Goal: Task Accomplishment & Management: Use online tool/utility

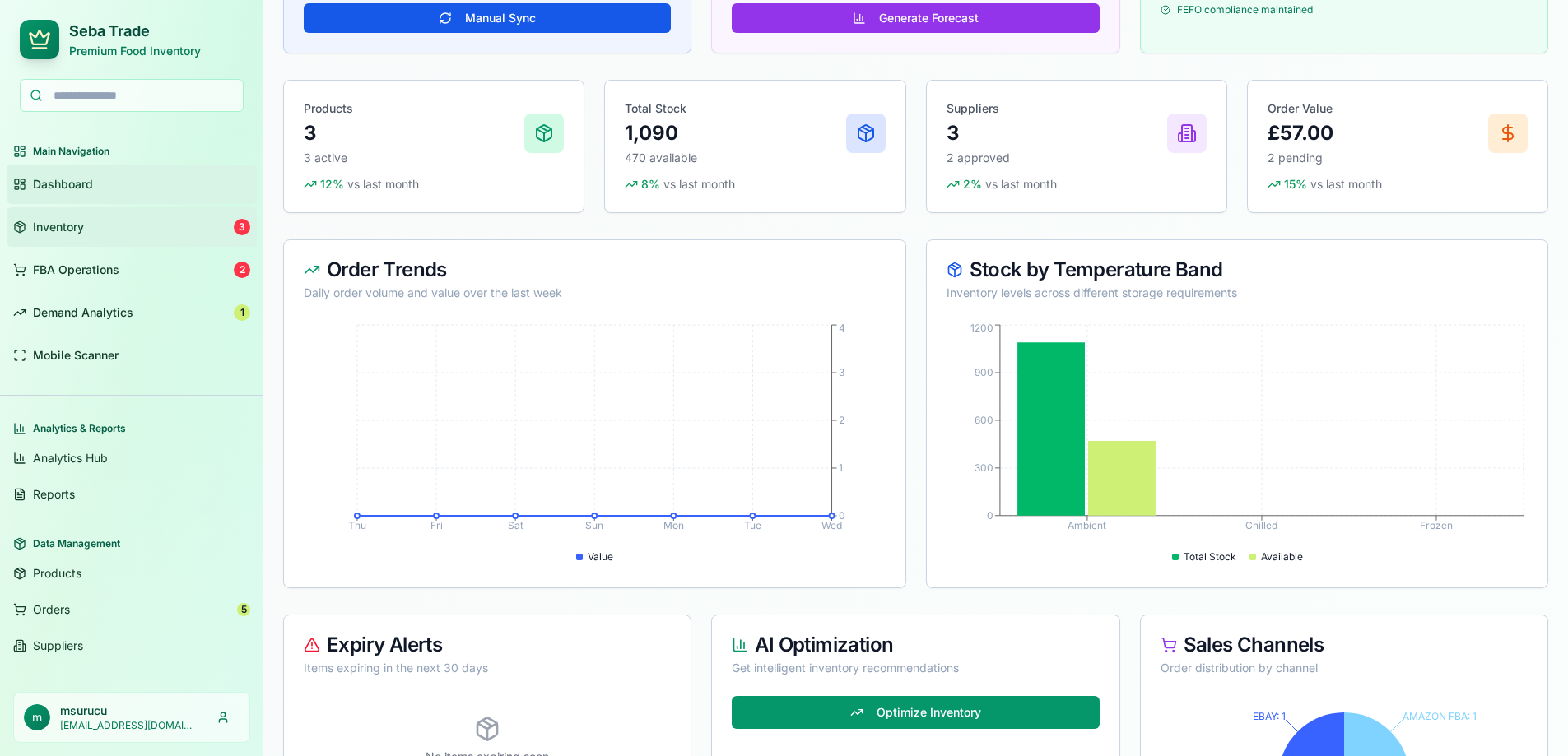
click at [60, 231] on span "Inventory" at bounding box center [57, 227] width 51 height 16
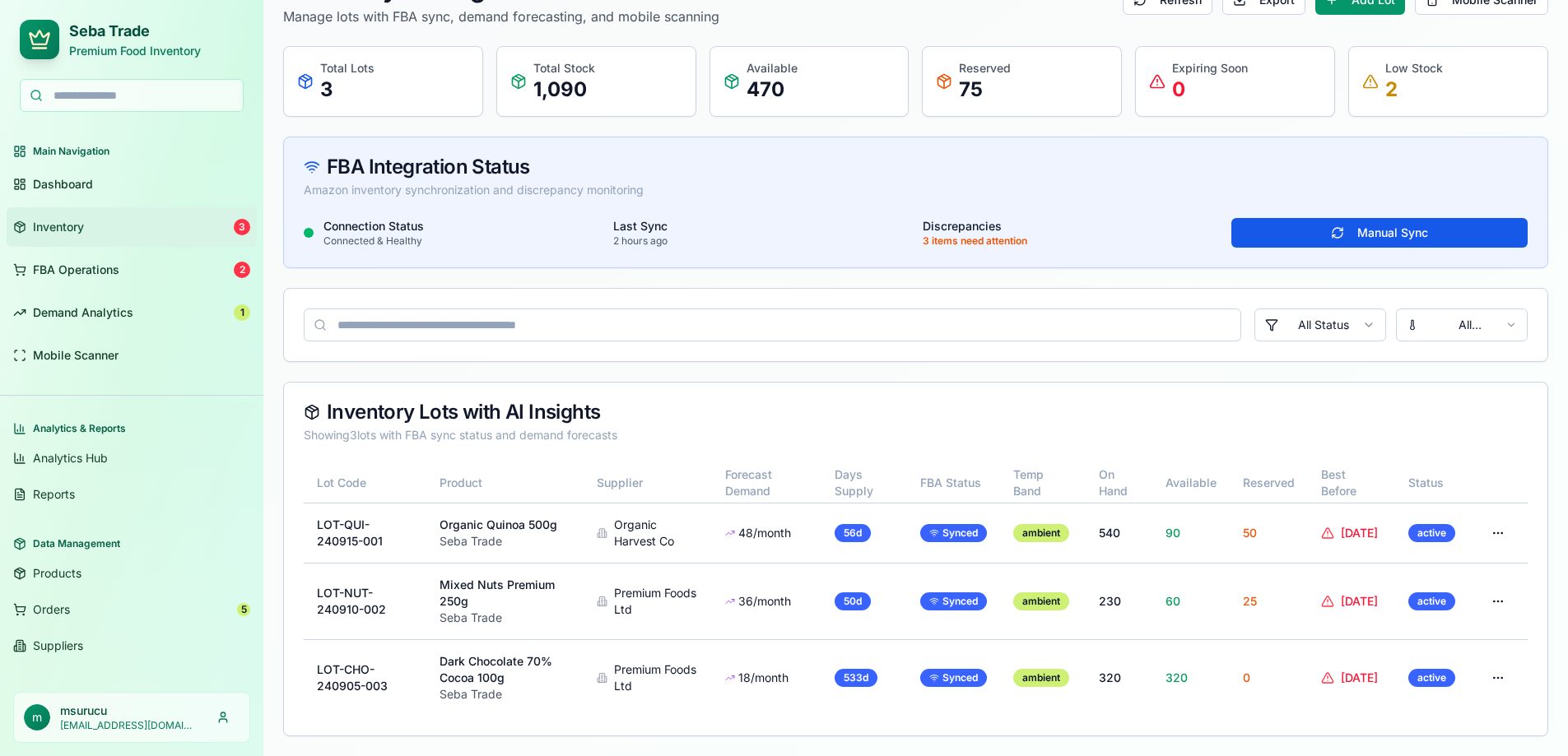
scroll to position [113, 0]
click at [44, 183] on span "Dashboard" at bounding box center [62, 184] width 60 height 16
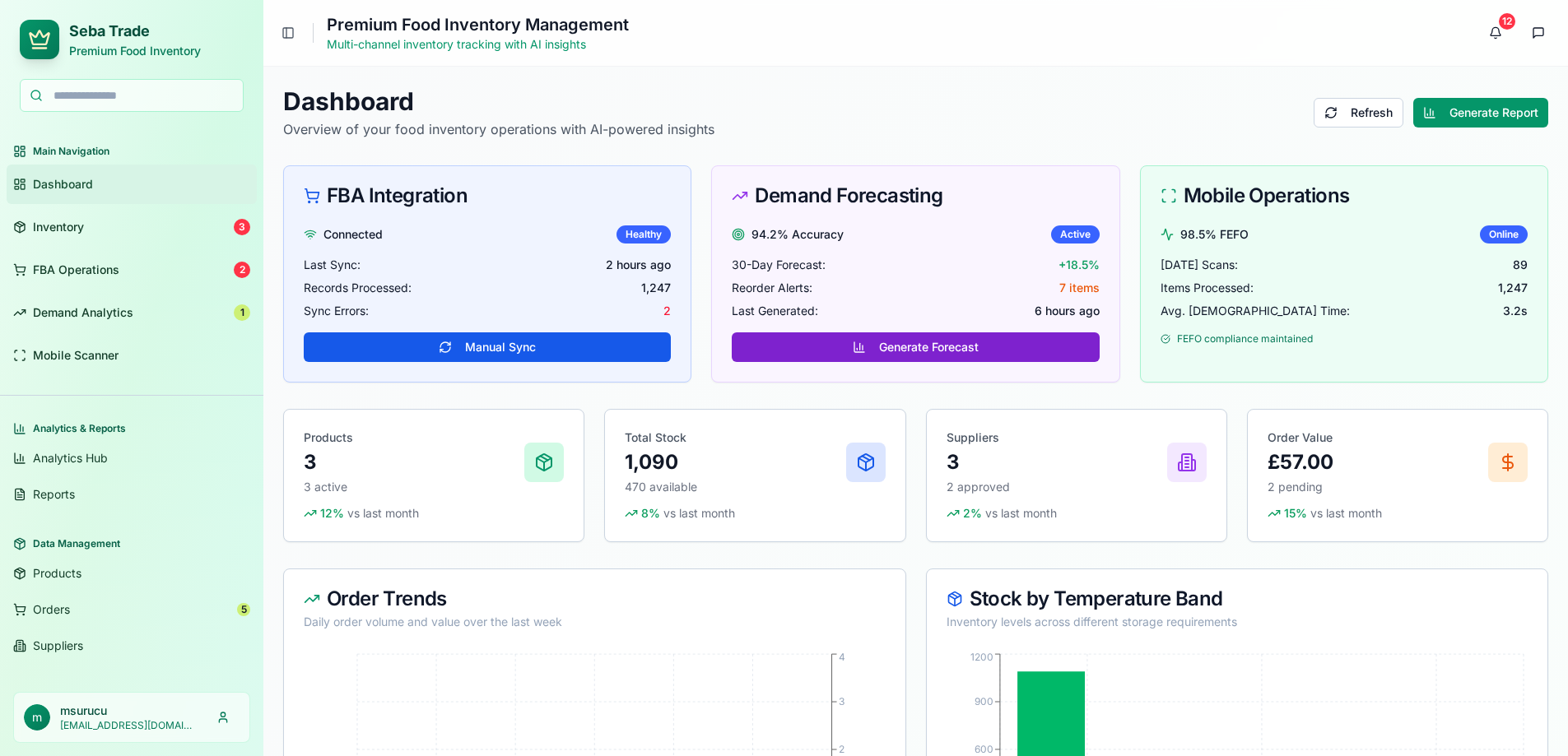
click at [908, 351] on button "Generate Forecast" at bounding box center [916, 346] width 368 height 30
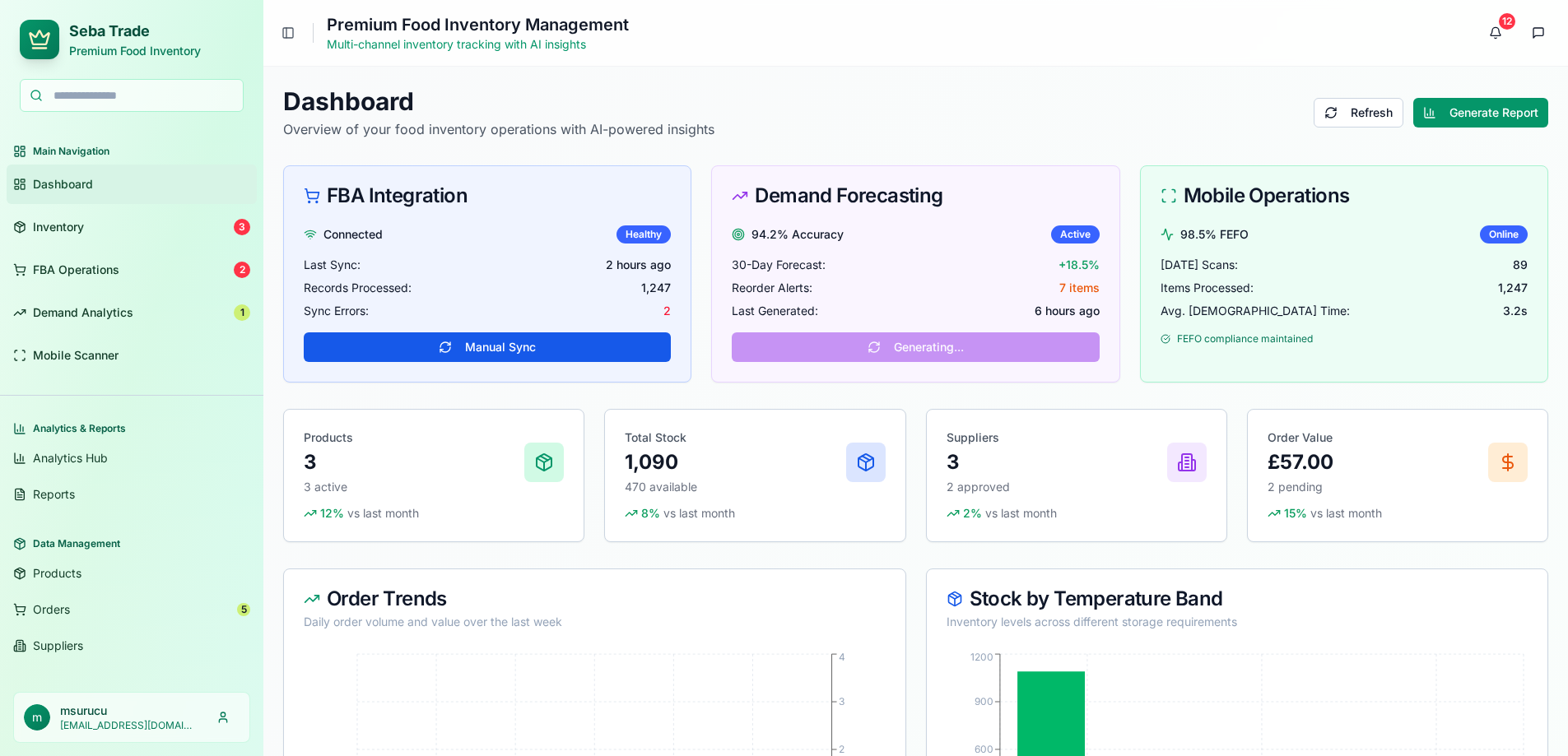
click at [703, 250] on div "FBA Integration Connected Healthy Last Sync: 2 hours ago Records Processed: 1,2…" at bounding box center [916, 274] width 1266 height 217
click at [880, 353] on div "94.2% Accuracy Active 30-Day Forecast: +18.5% Reorder Alerts: 7 items Last Gene…" at bounding box center [915, 303] width 407 height 156
click at [706, 314] on div "FBA Integration Connected Healthy Last Sync: 2 hours ago Records Processed: 1,2…" at bounding box center [916, 274] width 1266 height 217
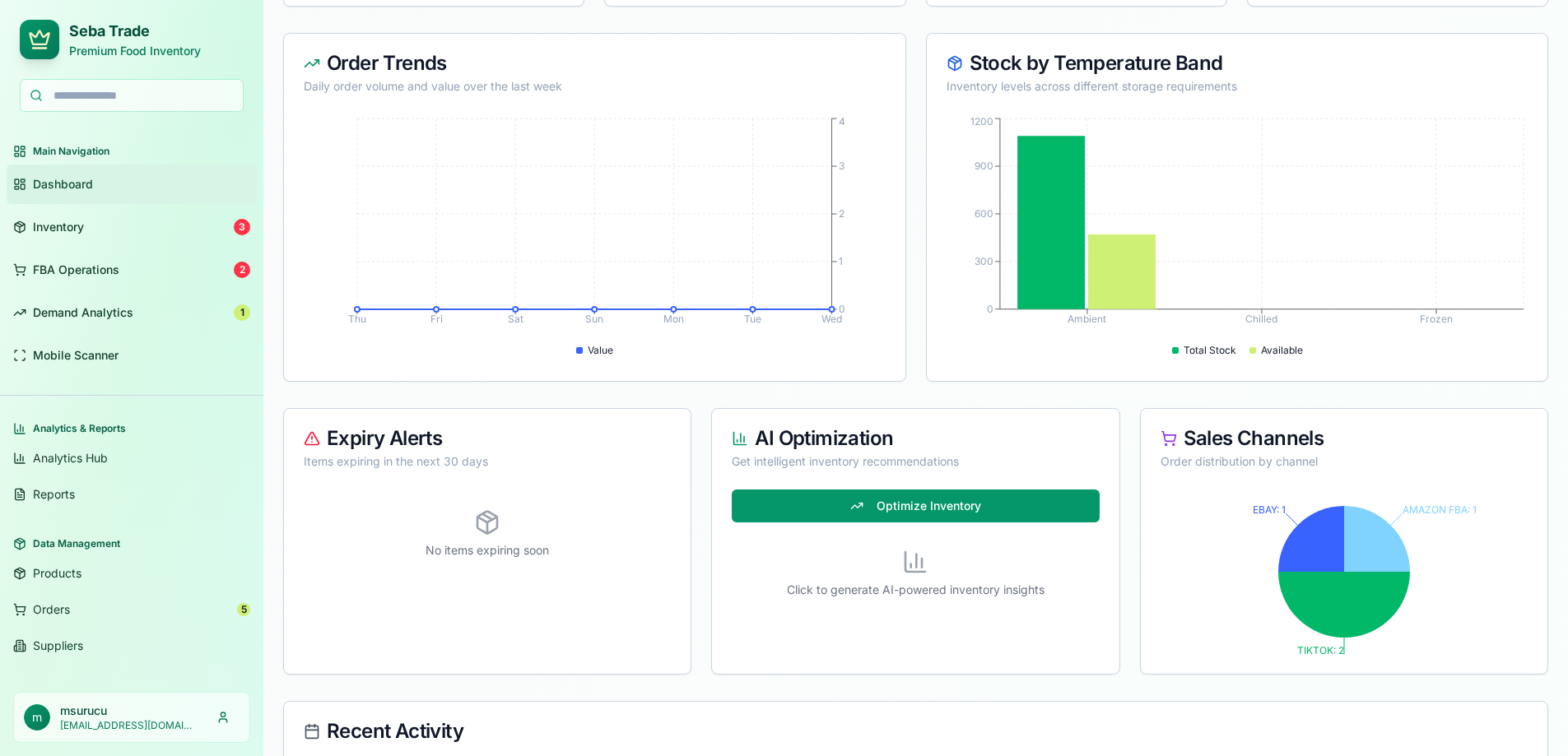
scroll to position [576, 0]
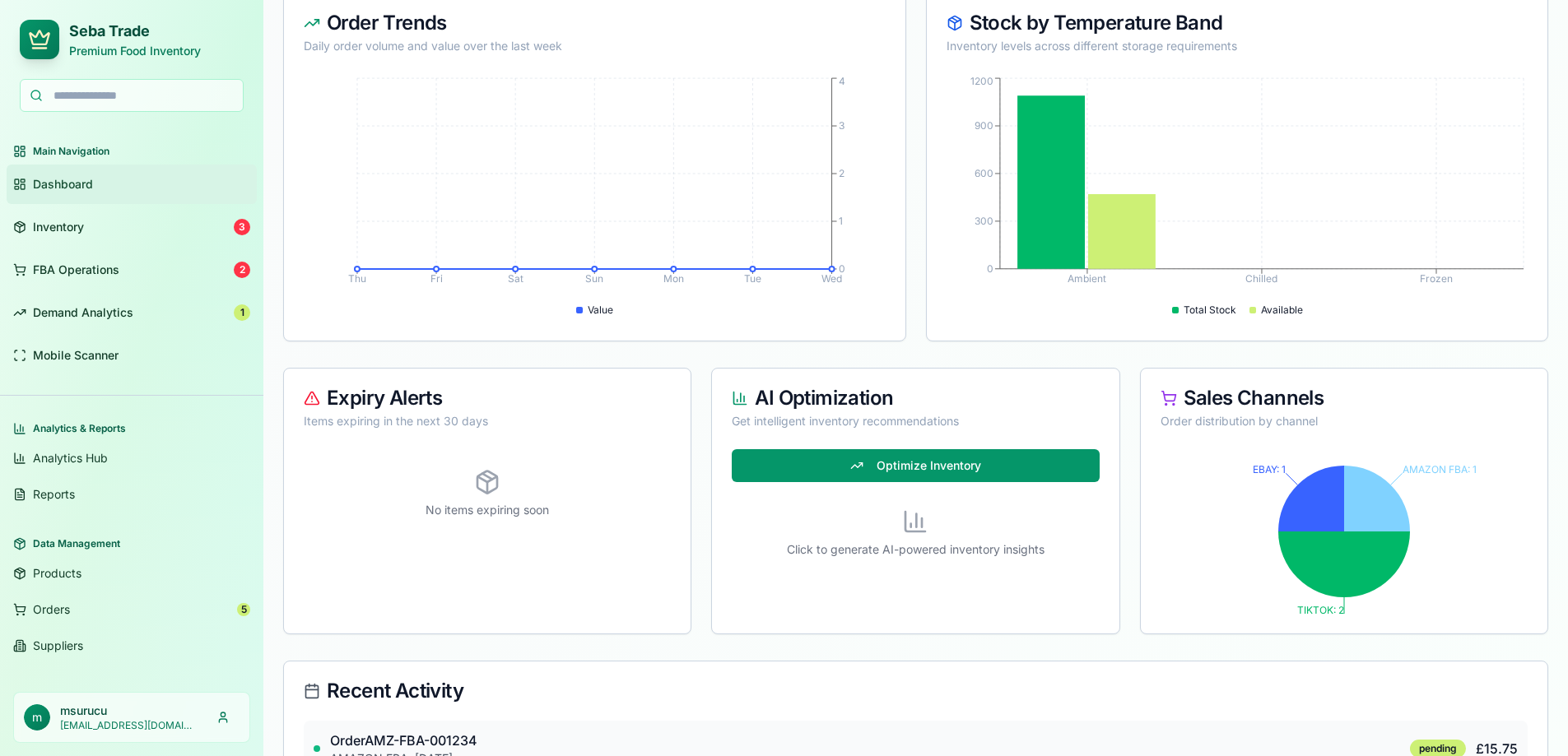
drag, startPoint x: 757, startPoint y: 397, endPoint x: 920, endPoint y: 395, distance: 163.0
click at [920, 395] on div "AI Optimization" at bounding box center [916, 398] width 368 height 20
click at [906, 404] on div "AI Optimization" at bounding box center [916, 398] width 368 height 20
click at [826, 391] on div "AI Optimization" at bounding box center [916, 398] width 368 height 20
drag, startPoint x: 779, startPoint y: 397, endPoint x: 891, endPoint y: 402, distance: 112.1
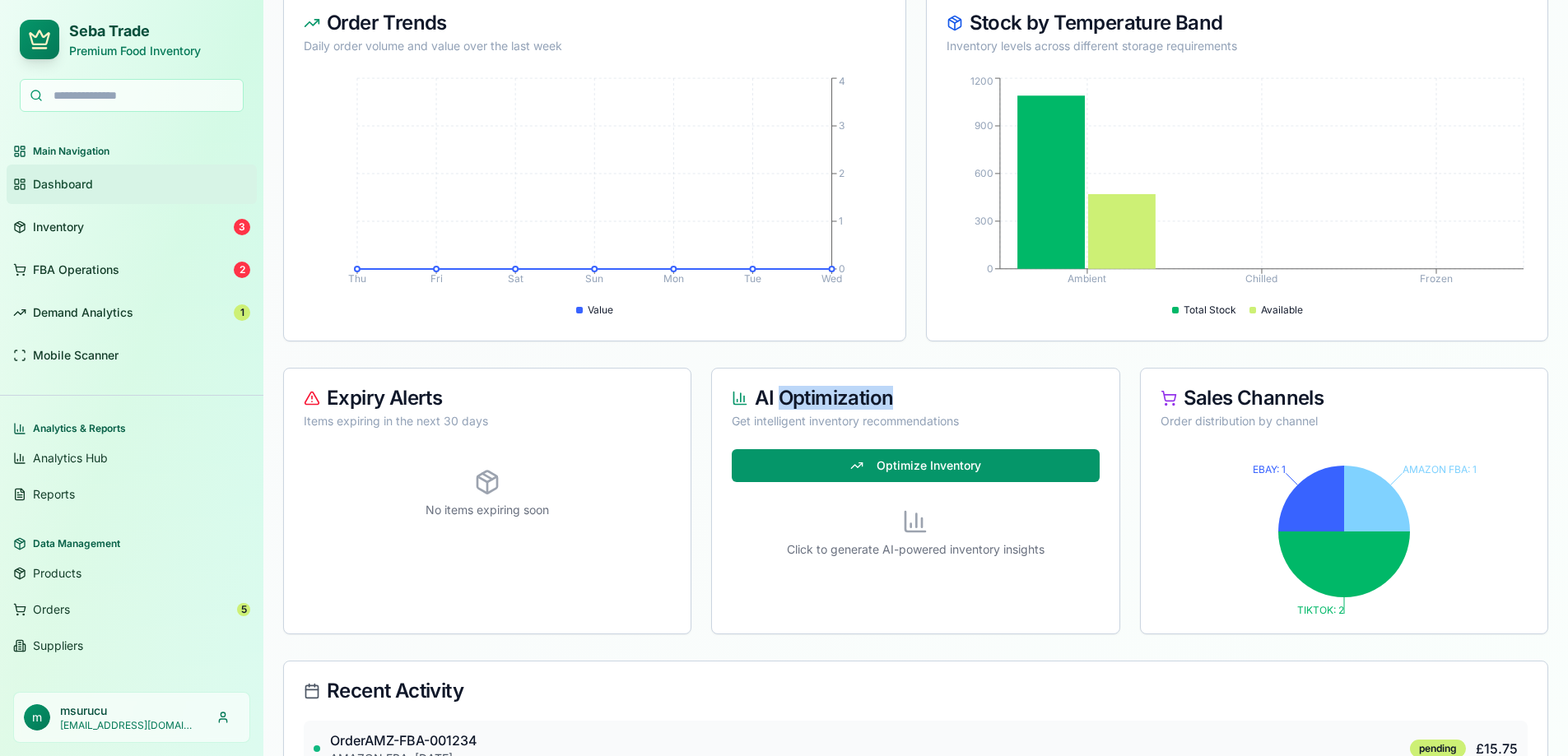
click at [891, 402] on div "AI Optimization" at bounding box center [916, 398] width 368 height 20
click at [710, 492] on div "Expiry Alerts Items expiring in the next 30 days No items expiring soon AI Opti…" at bounding box center [916, 500] width 1266 height 267
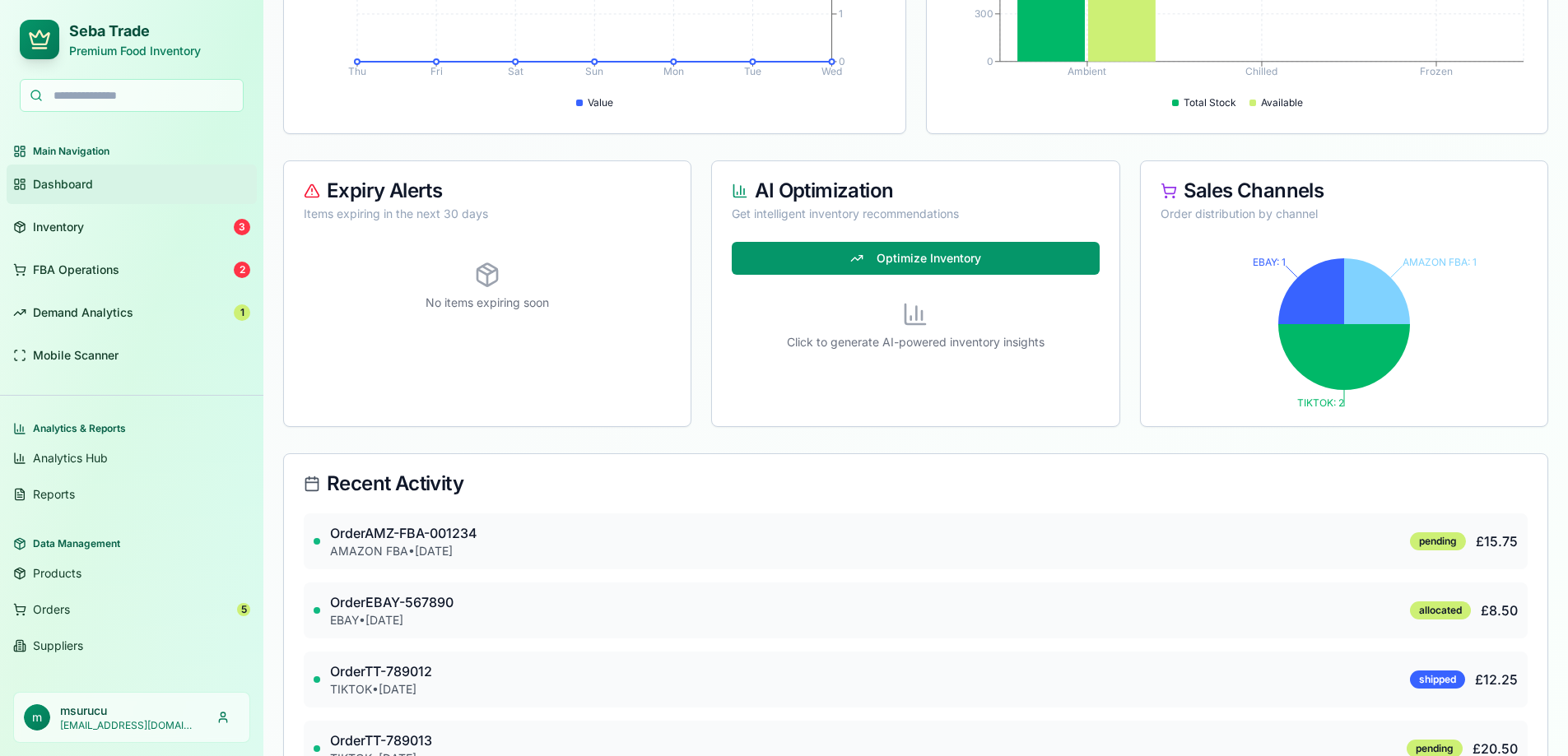
scroll to position [844, 0]
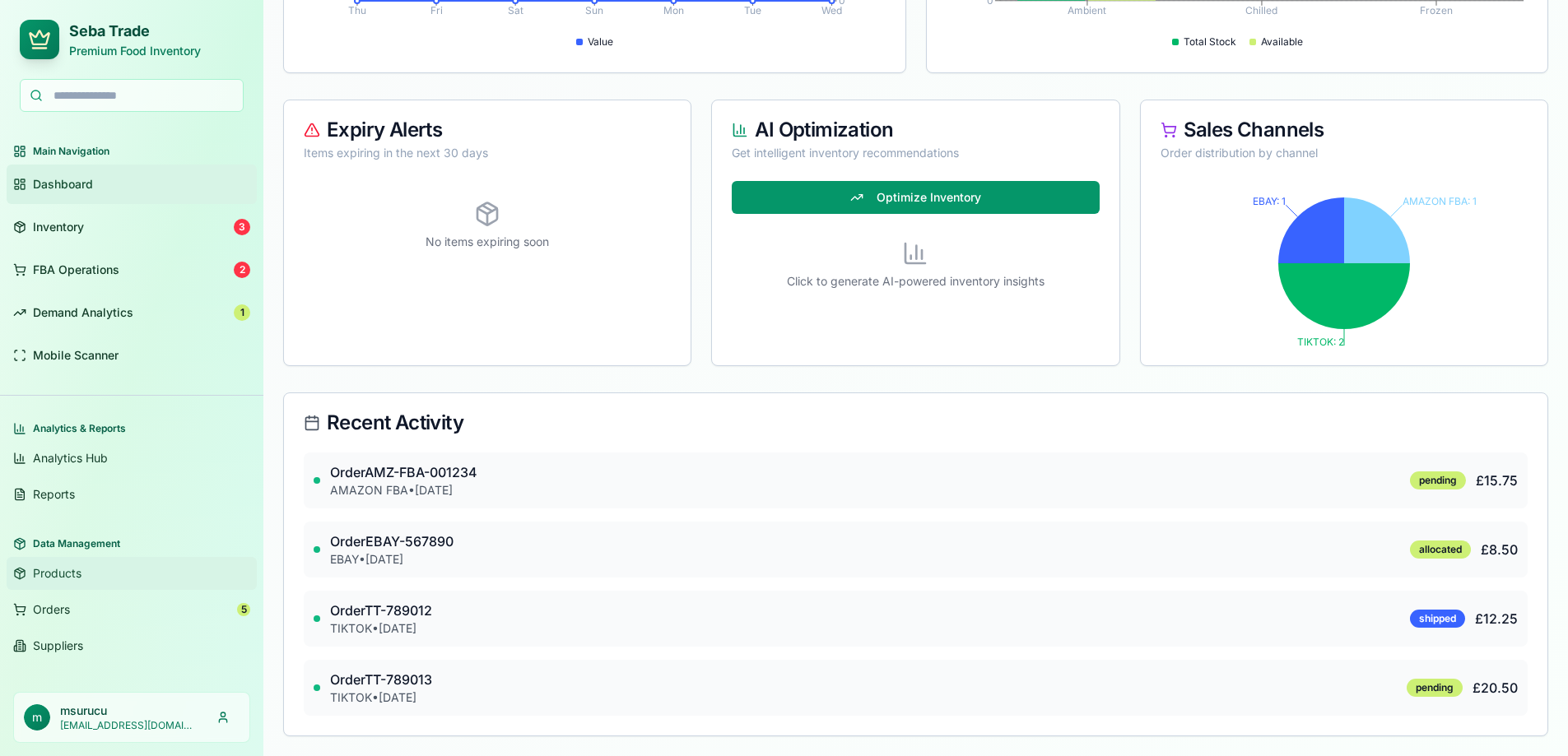
click at [52, 576] on span "Products" at bounding box center [56, 573] width 49 height 16
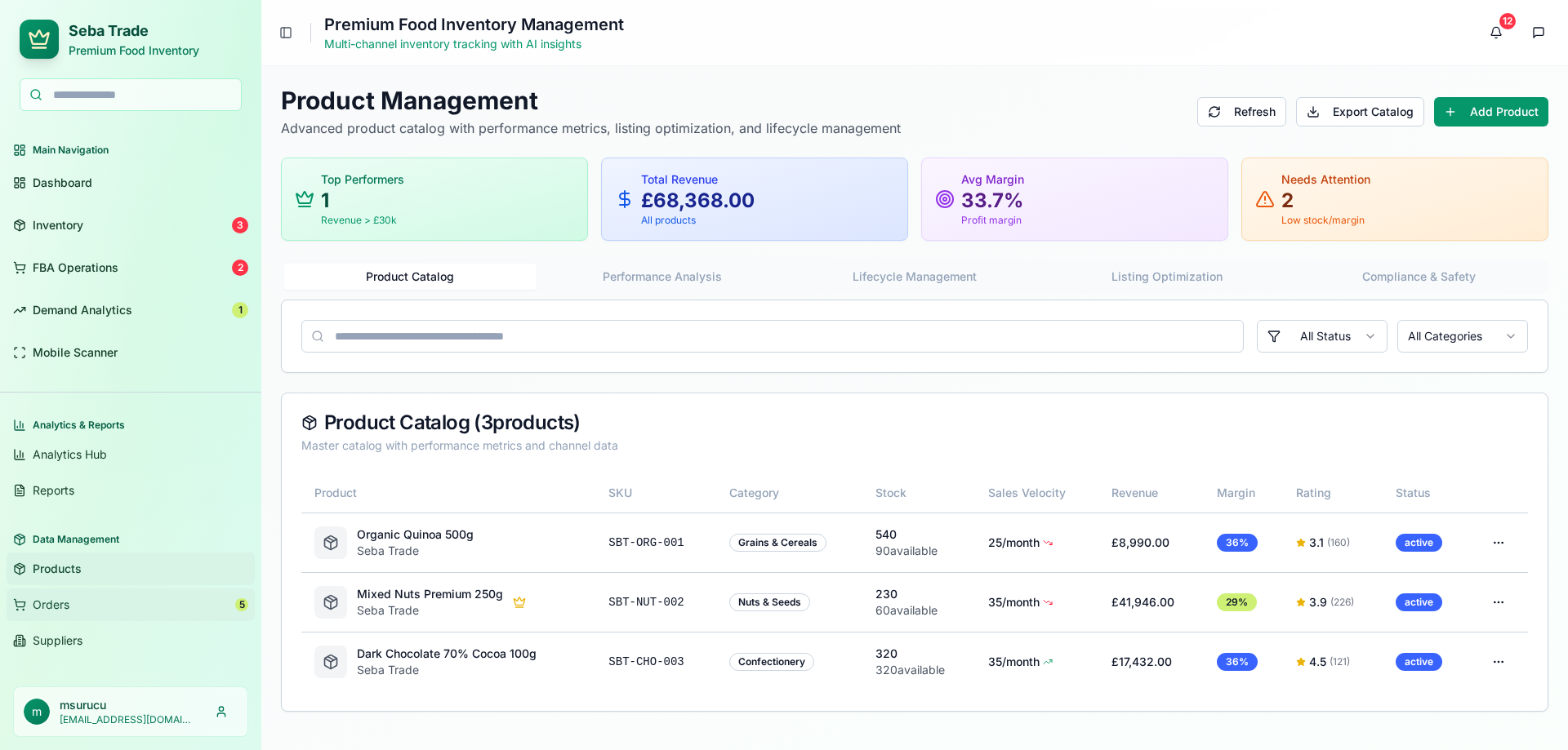
click at [51, 601] on span "Orders" at bounding box center [50, 605] width 37 height 16
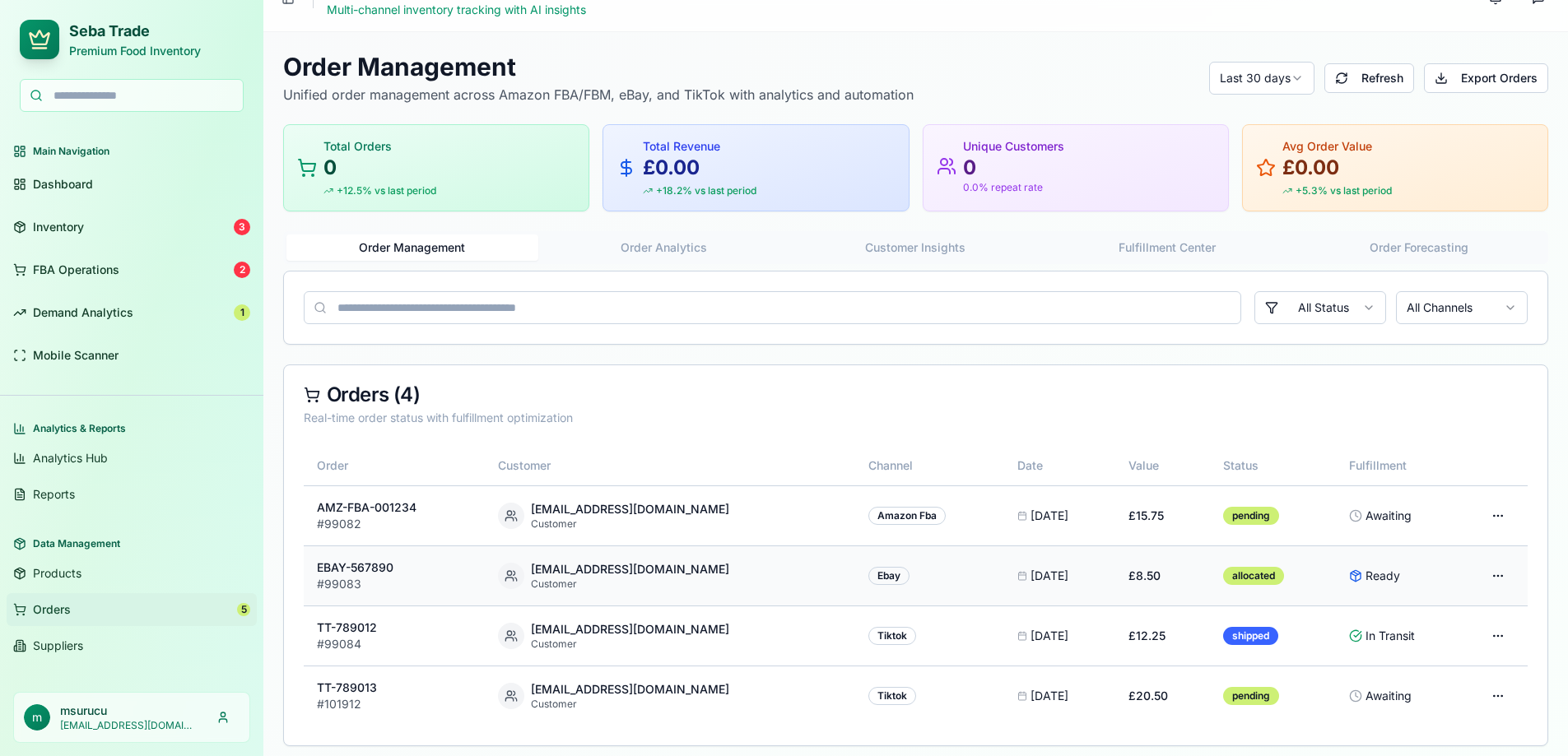
scroll to position [44, 0]
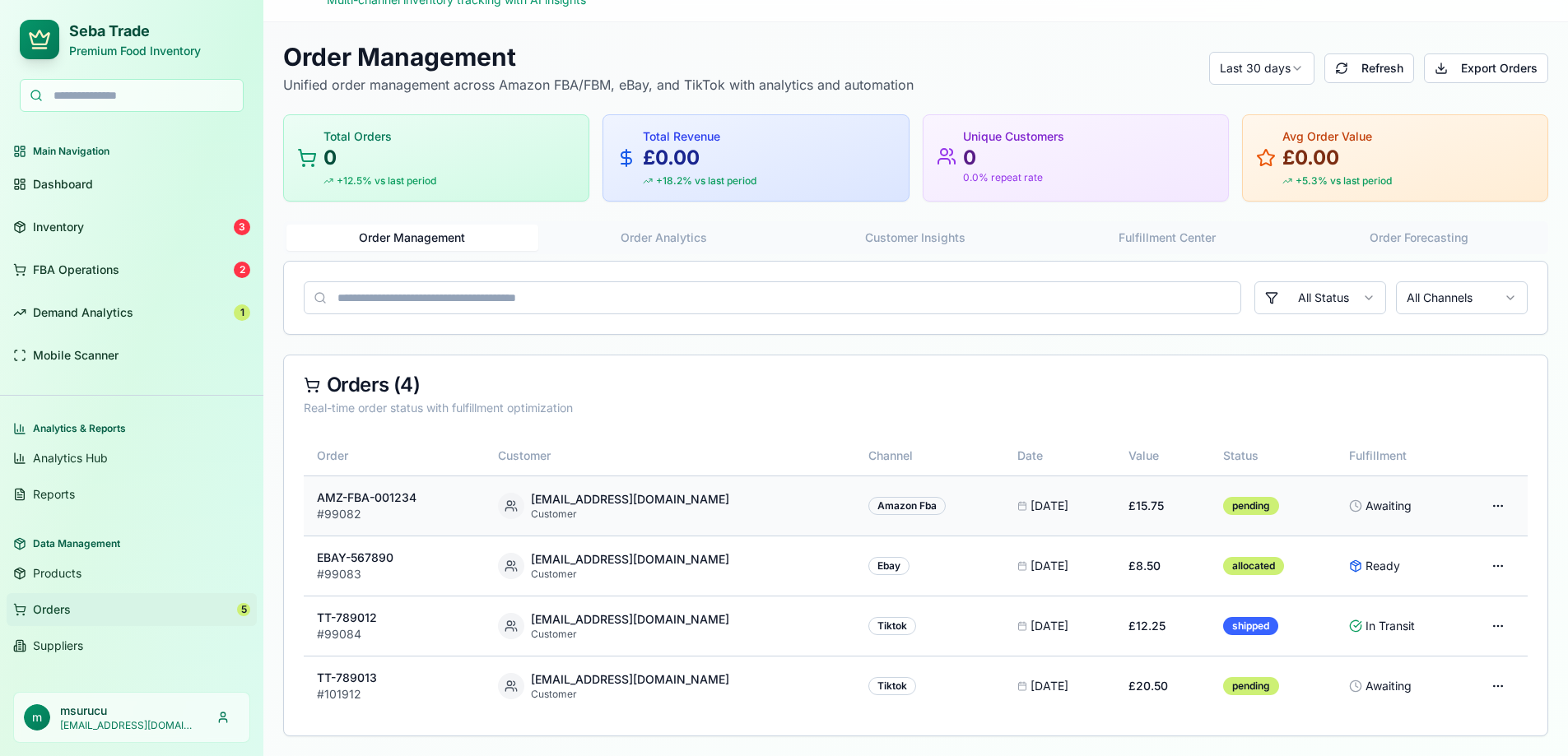
click at [609, 505] on p "[EMAIL_ADDRESS][DOMAIN_NAME]" at bounding box center [630, 499] width 198 height 16
click at [868, 507] on div "amazon fba" at bounding box center [907, 505] width 78 height 18
click at [856, 453] on th "Channel" at bounding box center [930, 456] width 149 height 39
click at [814, 384] on div "Orders ( 4 )" at bounding box center [915, 385] width 1224 height 20
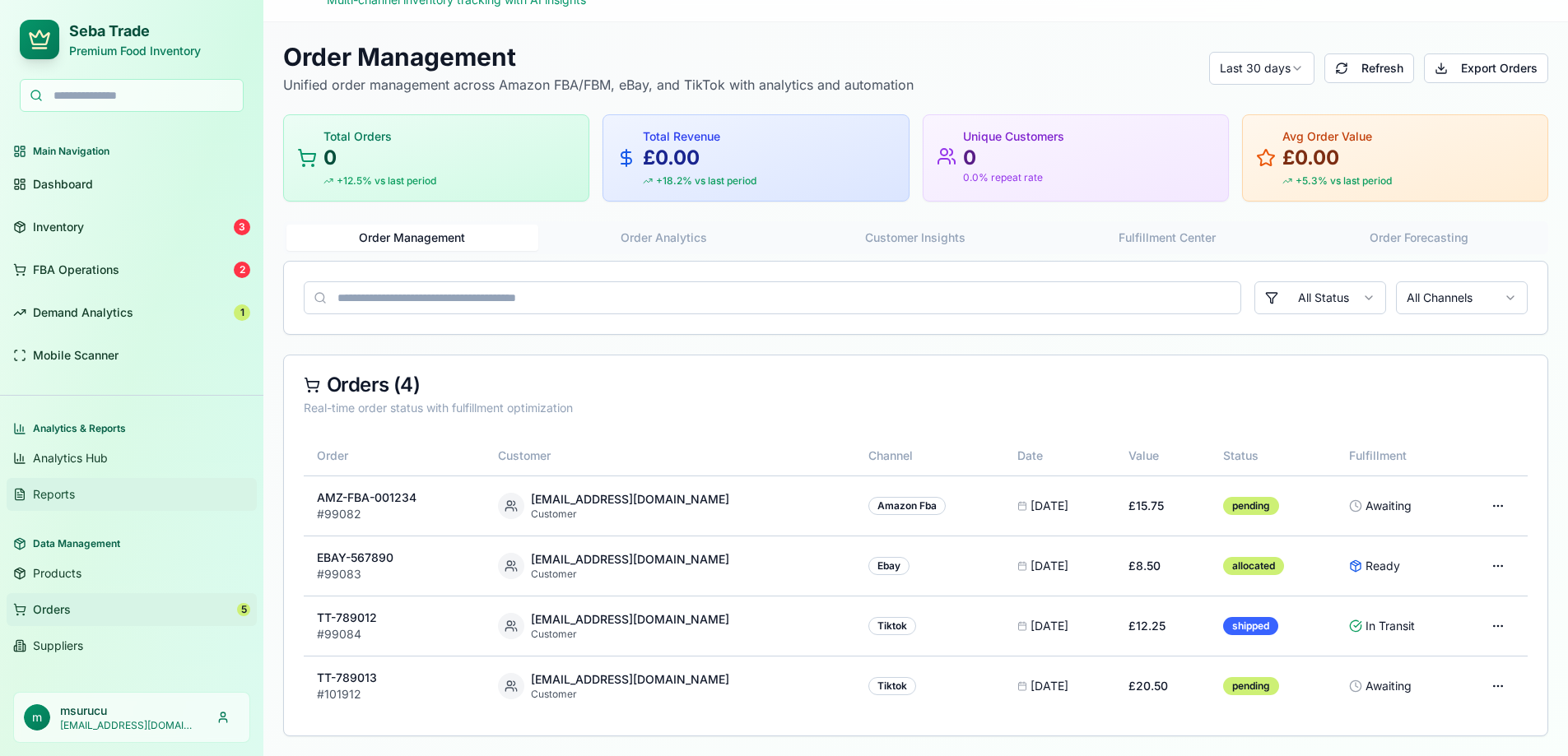
click at [48, 495] on span "Reports" at bounding box center [54, 494] width 42 height 16
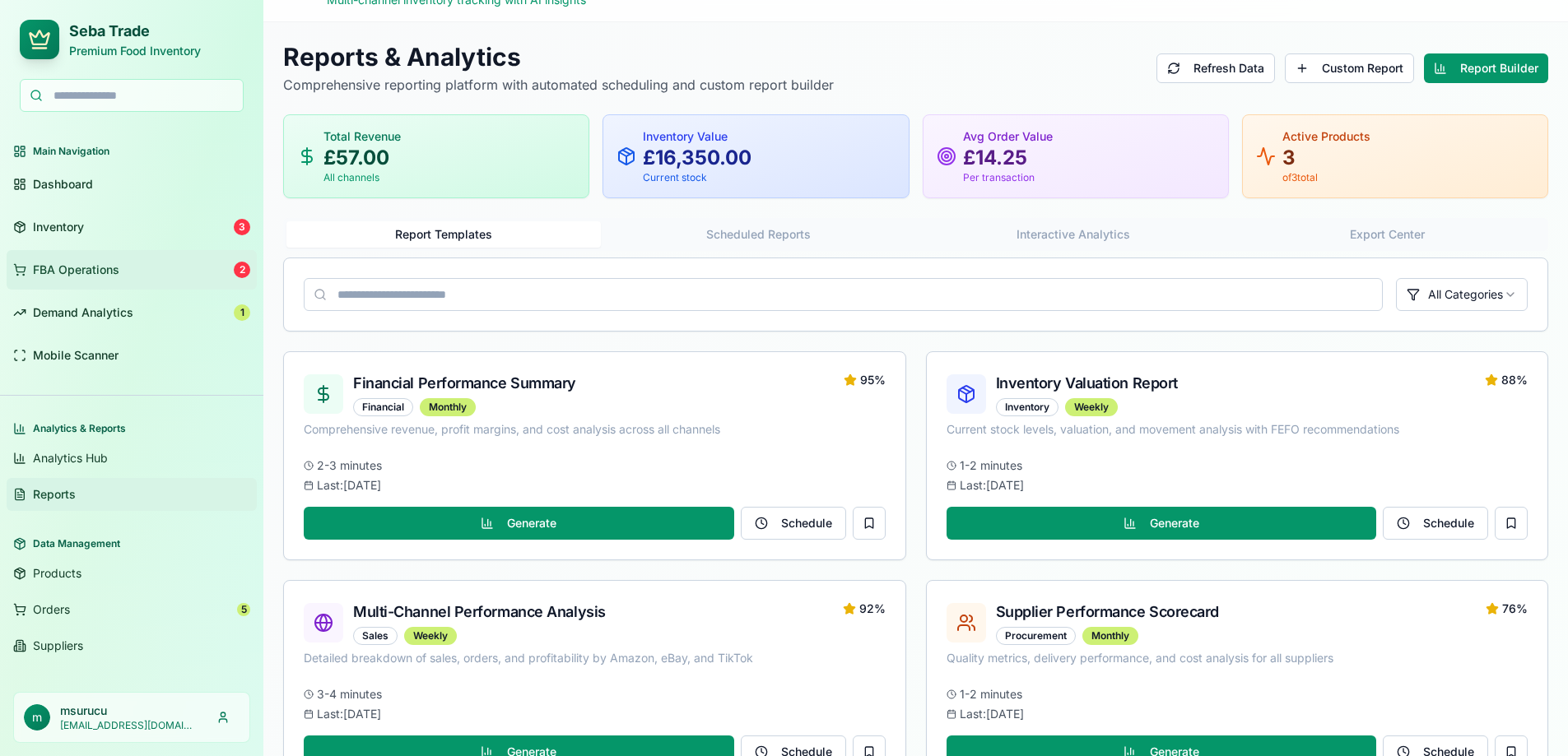
click at [64, 272] on span "FBA Operations" at bounding box center [76, 269] width 86 height 16
